Goal: Find specific page/section: Find specific page/section

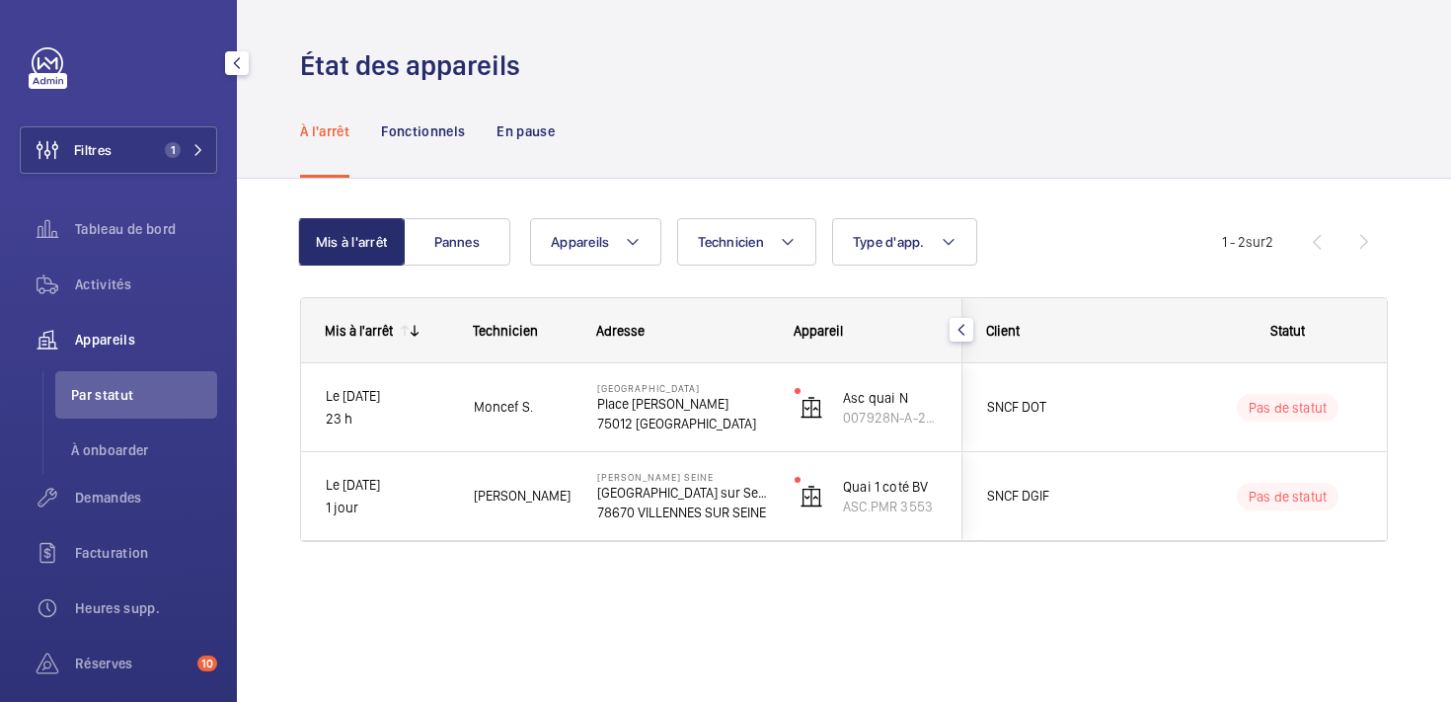
click at [116, 125] on div "Filtres 1 Tableau de bord Activités Appareils Par statut À onboarder Demandes F…" at bounding box center [118, 481] width 197 height 869
click at [118, 137] on button "Filtres 1" at bounding box center [118, 149] width 197 height 47
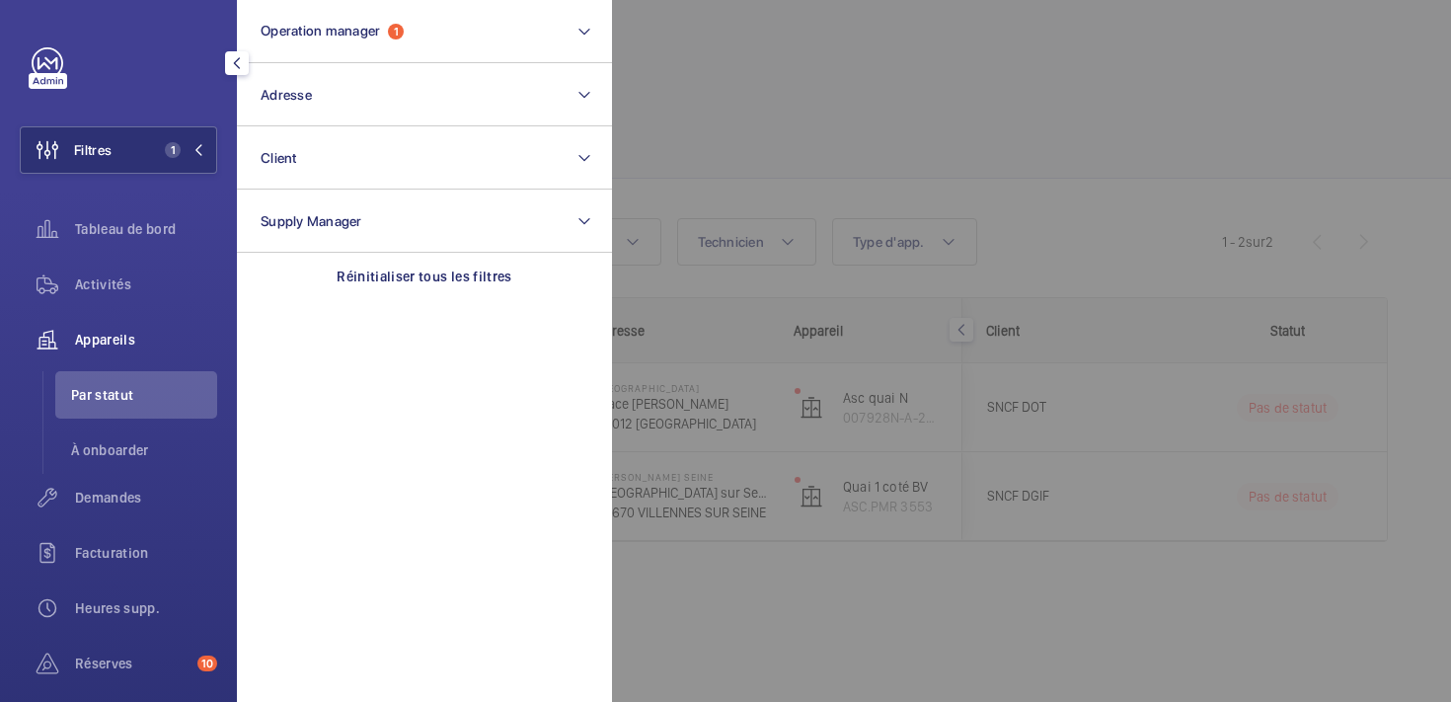
click at [810, 82] on div at bounding box center [1337, 351] width 1451 height 702
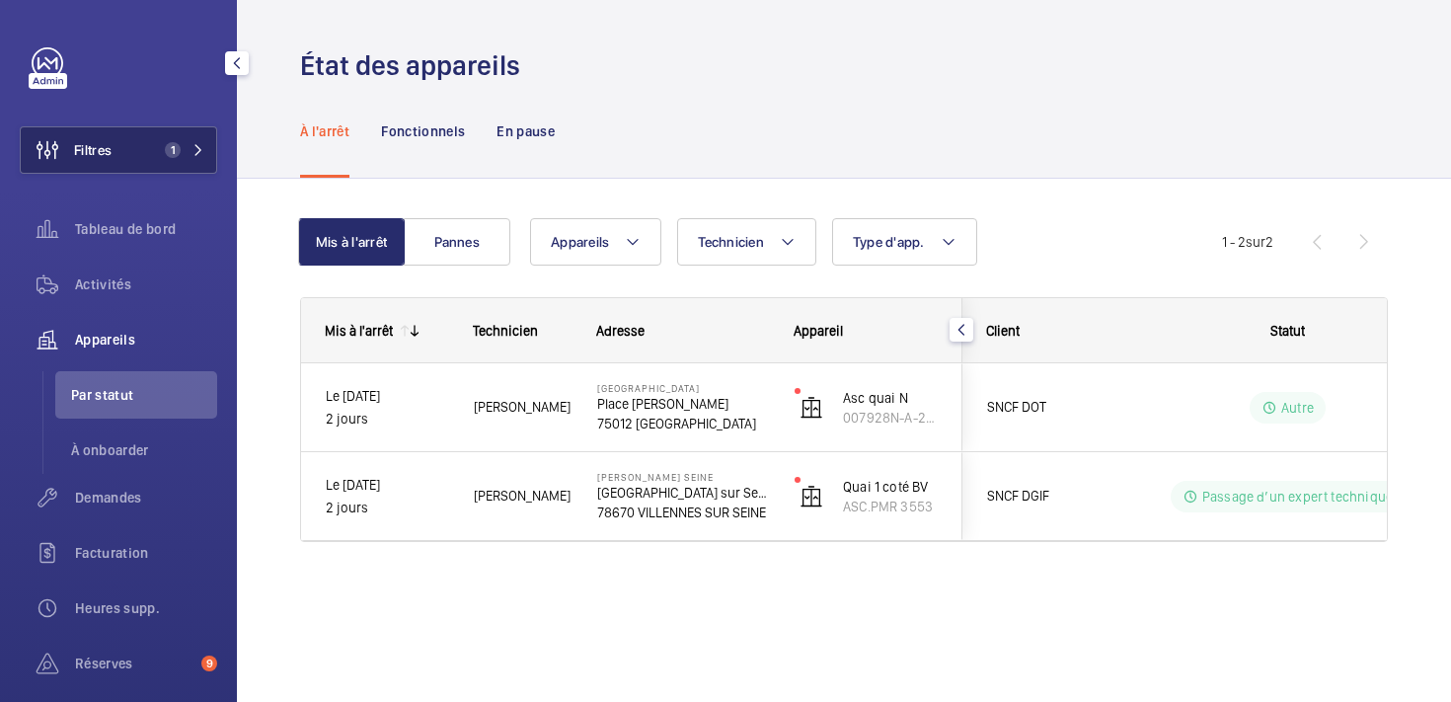
click at [145, 147] on button "Filtres 1" at bounding box center [118, 149] width 197 height 47
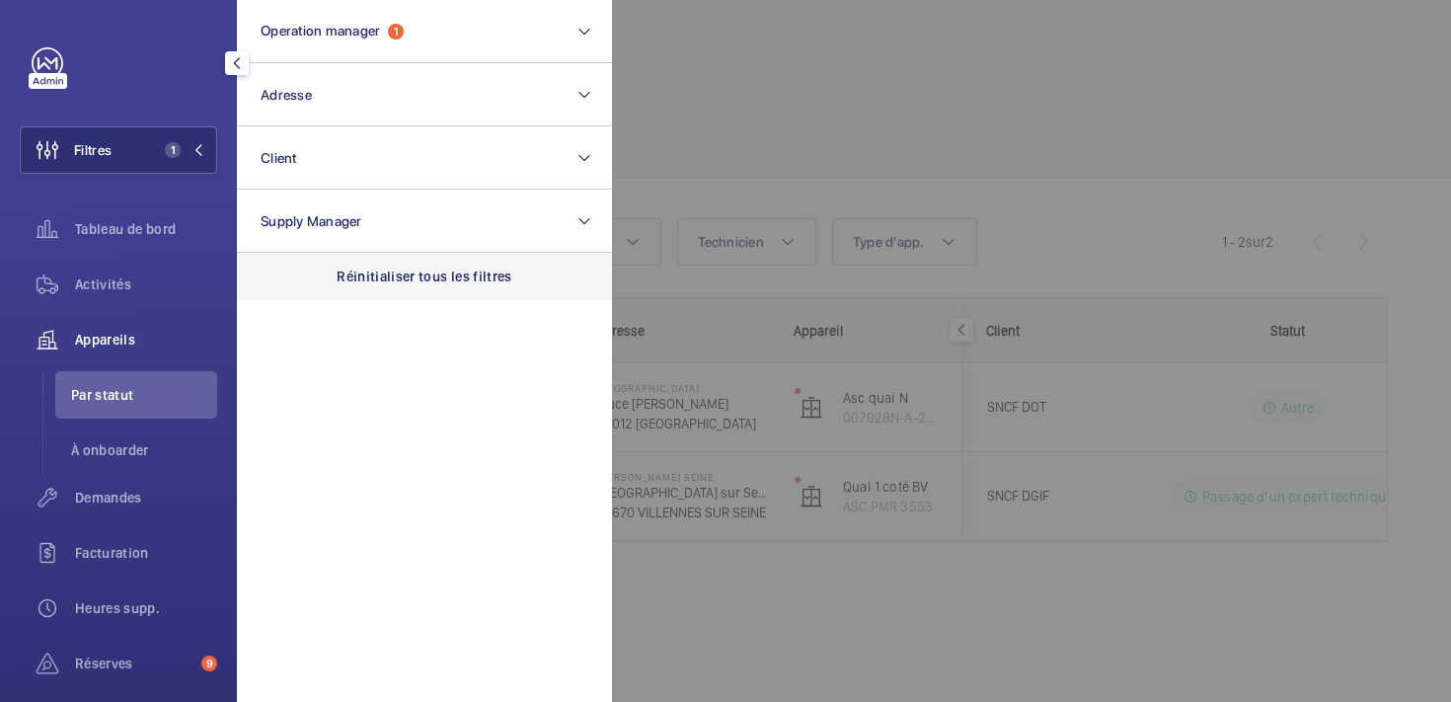
click at [376, 278] on p "Réinitialiser tous les filtres" at bounding box center [425, 277] width 176 height 20
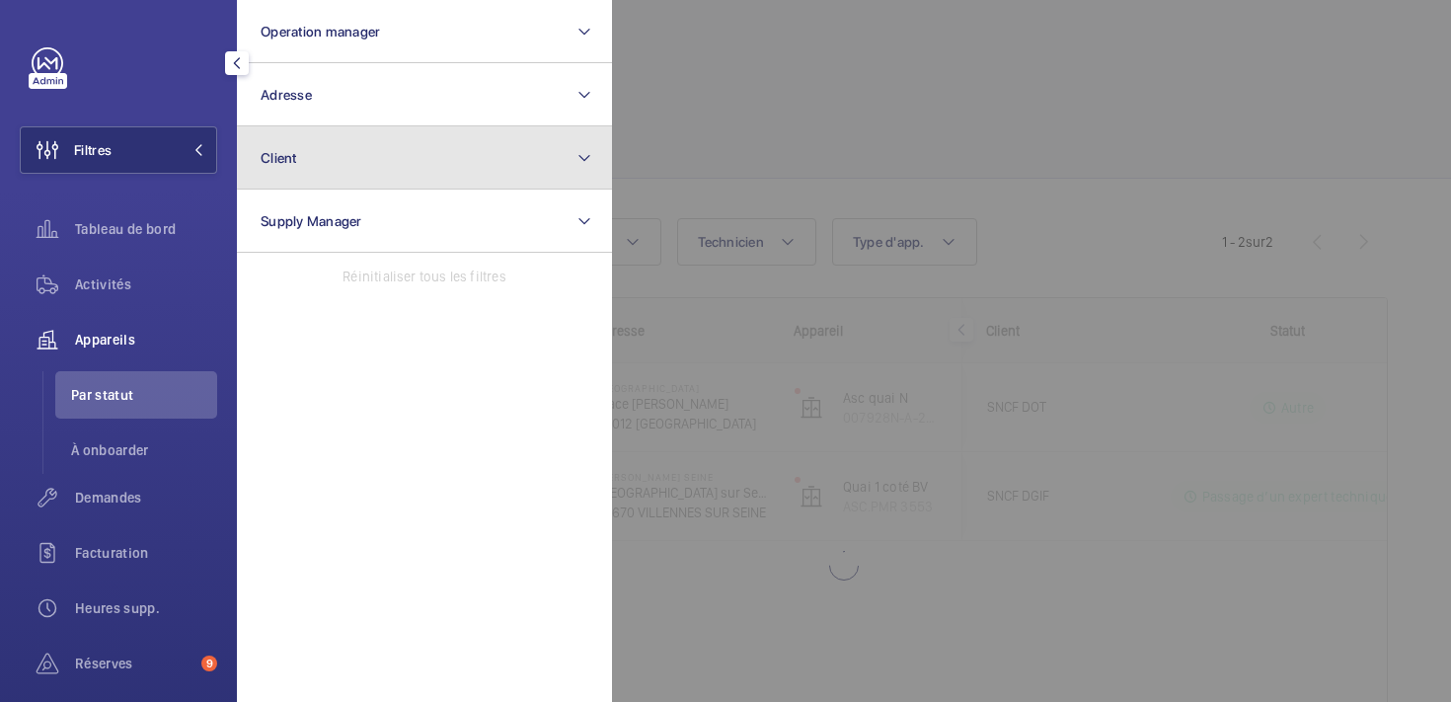
click at [339, 157] on button "Client" at bounding box center [424, 157] width 375 height 63
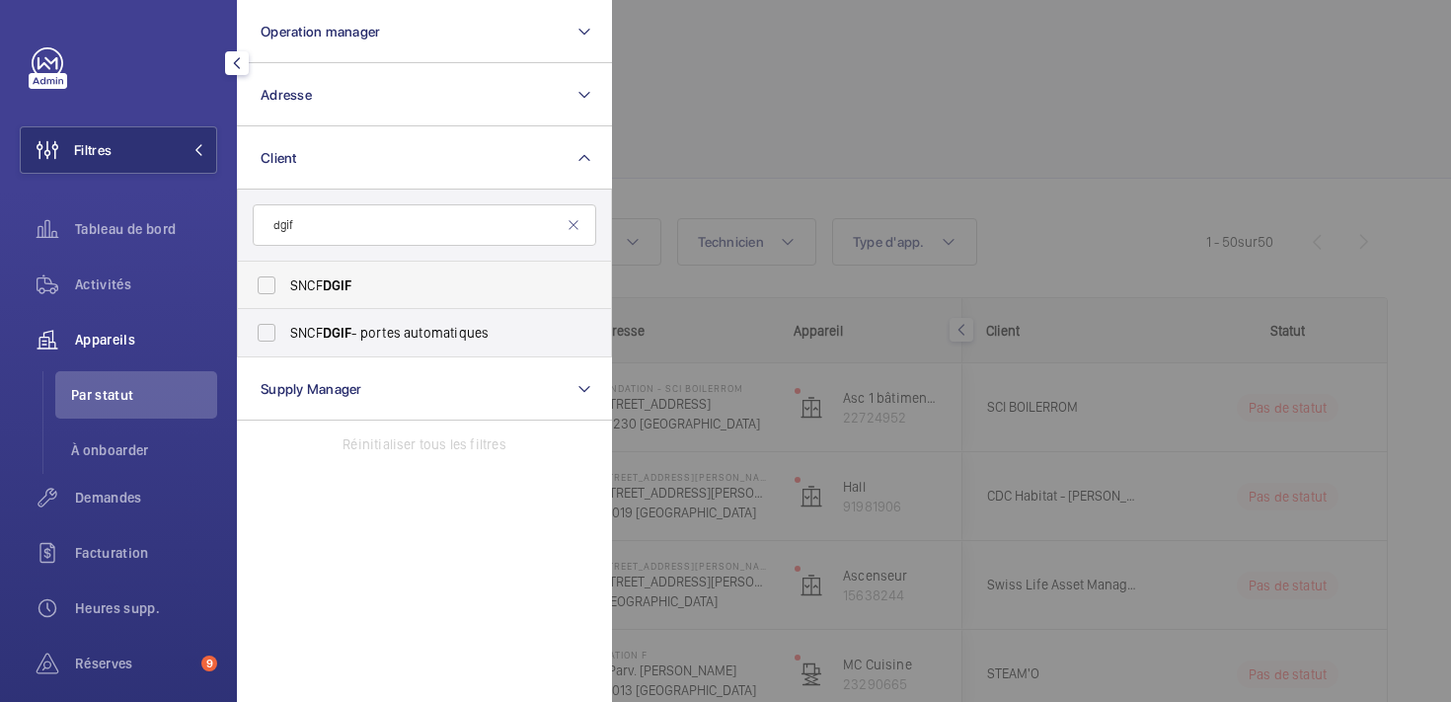
type input "dgif"
click at [322, 278] on span "SNCF DGIF" at bounding box center [426, 285] width 272 height 20
click at [286, 278] on input "SNCF DGIF" at bounding box center [266, 285] width 39 height 39
checkbox input "true"
click at [774, 124] on div at bounding box center [1337, 351] width 1451 height 702
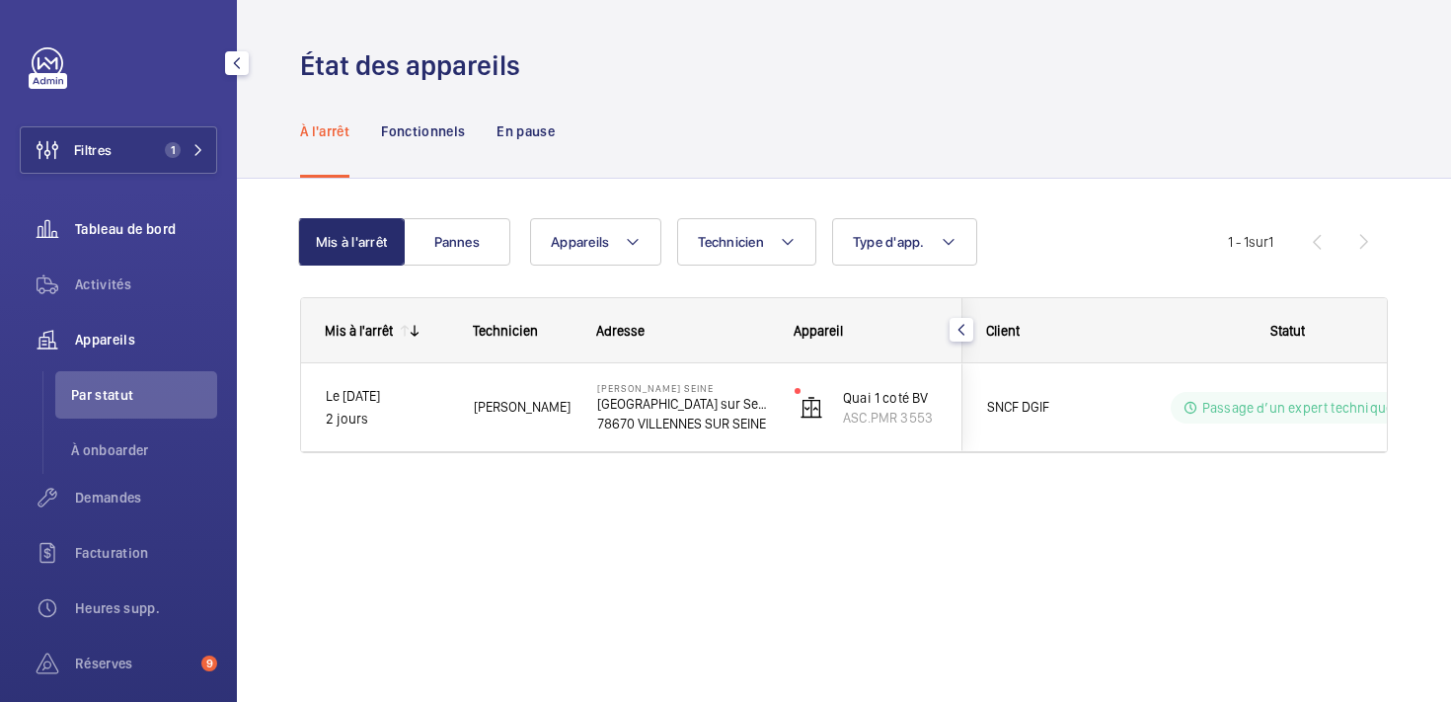
click at [151, 219] on span "Tableau de bord" at bounding box center [146, 229] width 142 height 20
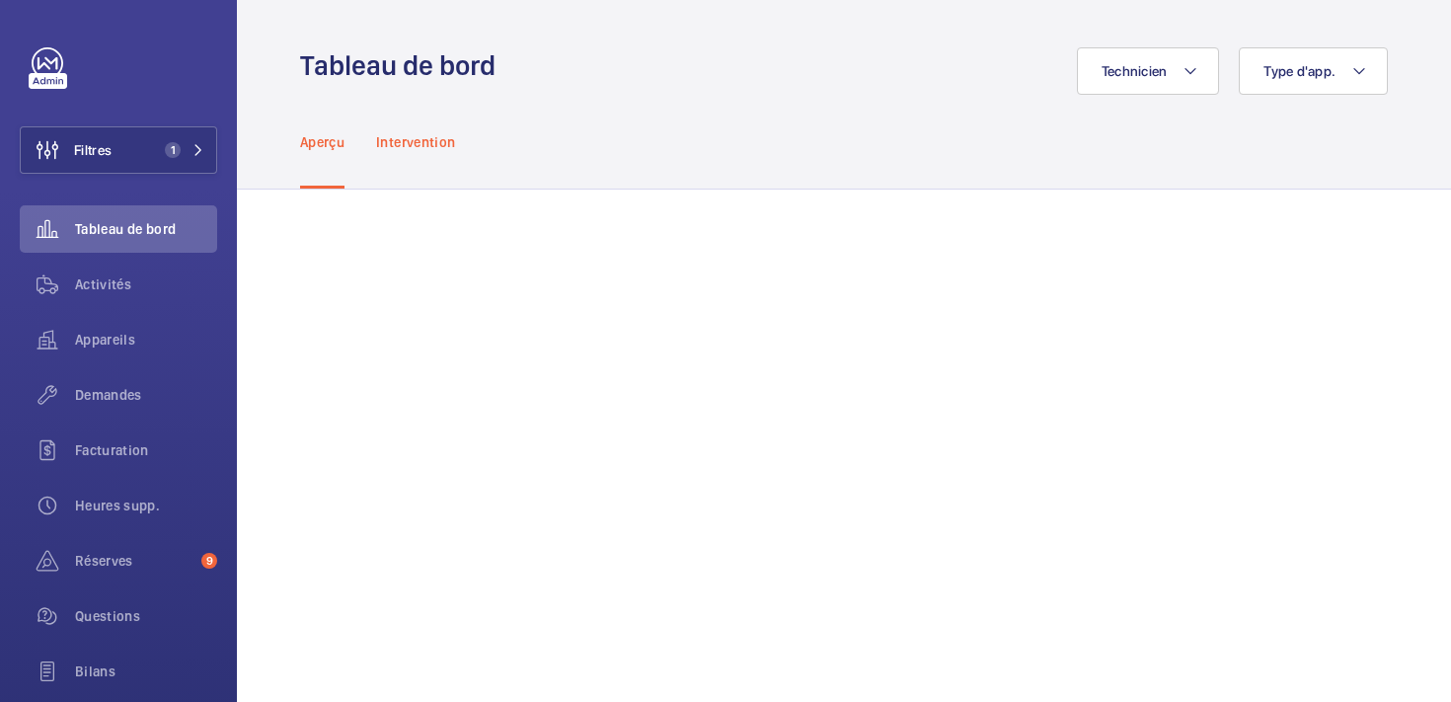
click at [427, 133] on p "Intervention" at bounding box center [415, 142] width 79 height 20
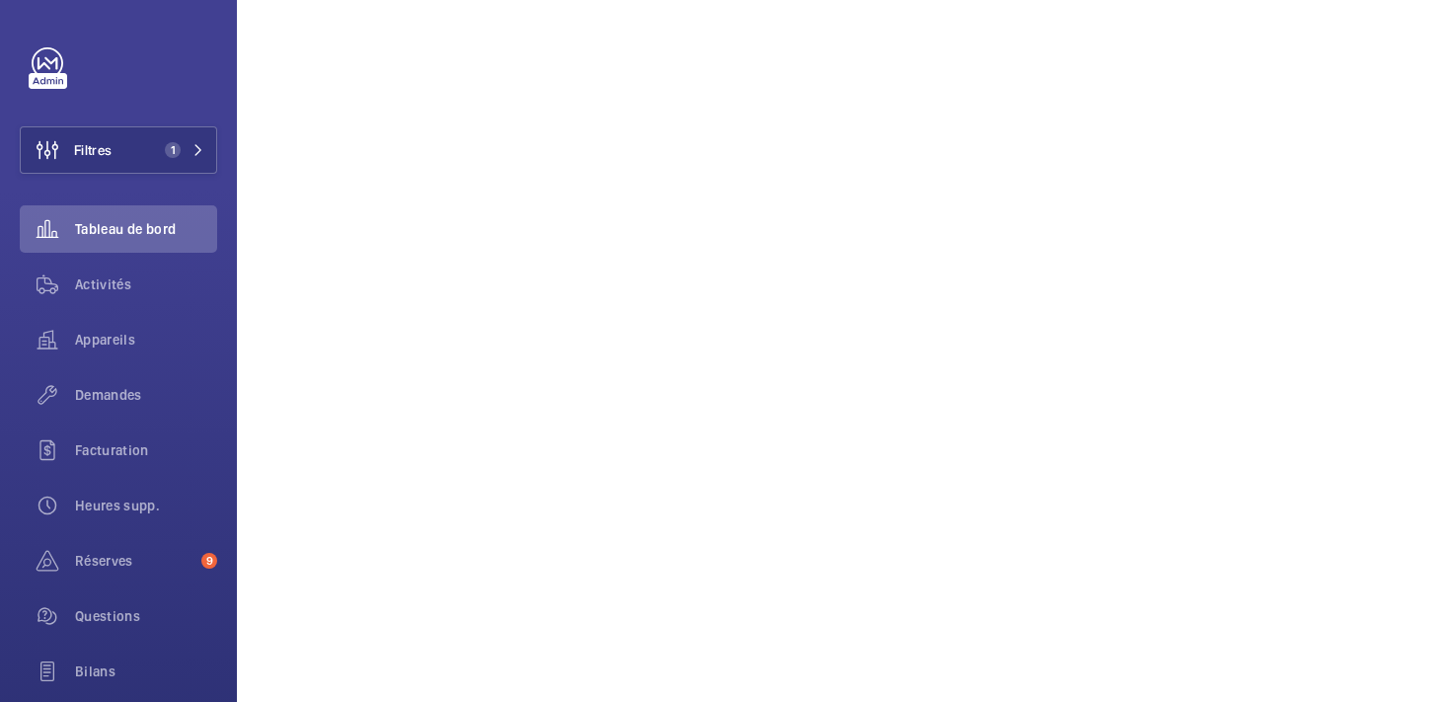
scroll to position [490, 0]
